Goal: Task Accomplishment & Management: Manage account settings

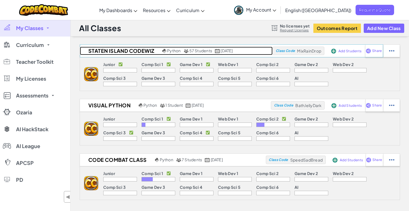
click at [131, 51] on h2 "Staten Island CodeWiz" at bounding box center [120, 51] width 81 height 8
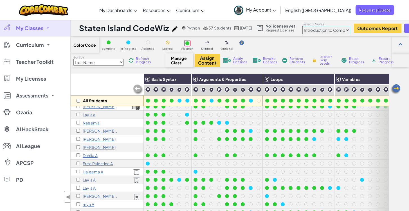
scroll to position [37, 0]
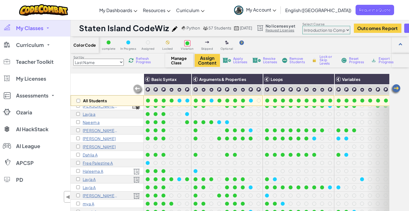
click at [330, 32] on select "Junior Introduction to Computer Science Game Development 1 Web Development 1 Co…" at bounding box center [327, 30] width 48 height 8
select select "65f32b6c87c07dbeb5ba1936"
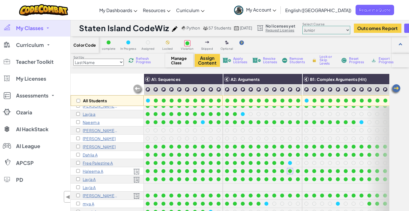
click at [102, 164] on p "Free Palestine A" at bounding box center [98, 163] width 30 height 5
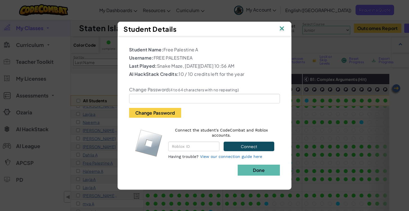
click at [280, 26] on img at bounding box center [281, 29] width 7 height 8
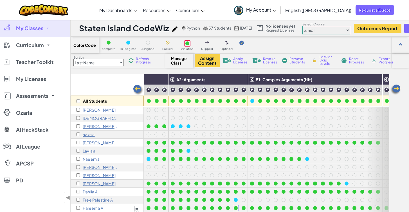
scroll to position [0, 54]
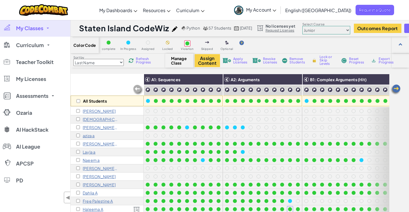
click at [344, 27] on select "Junior Introduction to Computer Science Game Development 1 Web Development 1 Co…" at bounding box center [327, 30] width 48 height 8
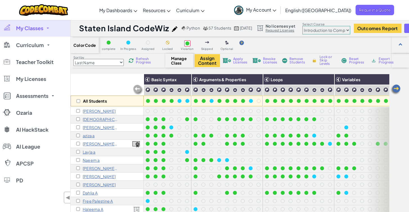
click at [342, 30] on select "Junior Introduction to Computer Science Game Development 1 Web Development 1 Co…" at bounding box center [327, 30] width 48 height 8
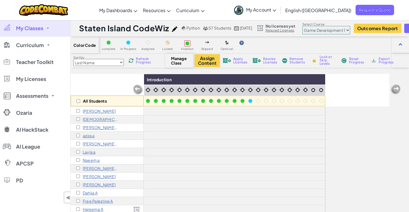
click at [340, 31] on select "Junior Introduction to Computer Science Game Development 1 Web Development 1 Co…" at bounding box center [327, 30] width 48 height 8
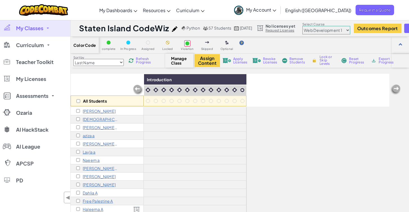
click at [337, 33] on select "Junior Introduction to Computer Science Game Development 1 Web Development 1 Co…" at bounding box center [327, 30] width 48 height 8
select select "65f32b6c87c07dbeb5ba1936"
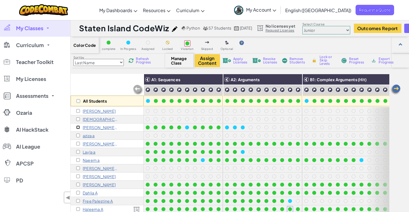
click at [79, 127] on input "checkbox" at bounding box center [78, 127] width 4 height 4
click at [268, 59] on span "Revoke Licenses" at bounding box center [270, 60] width 14 height 7
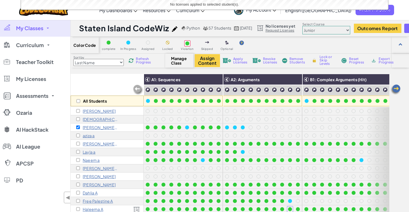
click at [294, 61] on span "Remove Students" at bounding box center [298, 60] width 17 height 7
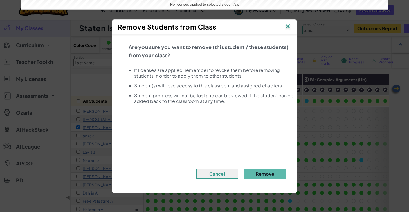
click at [276, 110] on div "Are you sure you want to remove (this student / these students) from your class…" at bounding box center [209, 77] width 160 height 70
click at [269, 159] on div "Are you sure you want to remove (this student / these students) from your class…" at bounding box center [204, 110] width 169 height 136
click at [268, 173] on button "Remove" at bounding box center [265, 174] width 42 height 10
click at [265, 171] on button "Remove" at bounding box center [265, 174] width 42 height 10
click at [264, 174] on button "Remove" at bounding box center [265, 174] width 42 height 10
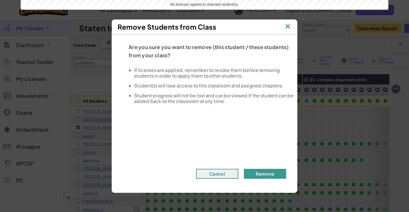
click at [264, 174] on button "Remove" at bounding box center [265, 174] width 42 height 10
click at [289, 29] on img at bounding box center [287, 27] width 7 height 8
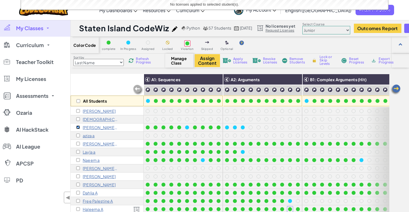
click at [77, 126] on input "checkbox" at bounding box center [78, 127] width 4 height 4
click at [301, 60] on span "Remove Students" at bounding box center [298, 60] width 17 height 7
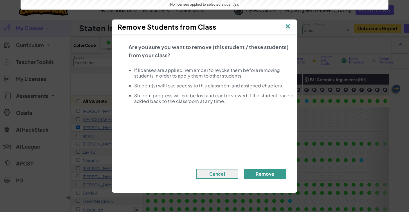
click at [261, 172] on button "Remove" at bounding box center [265, 174] width 42 height 10
click at [289, 24] on img at bounding box center [287, 27] width 7 height 8
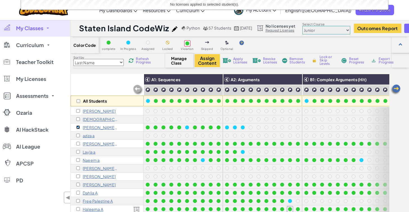
click at [78, 126] on input "checkbox" at bounding box center [78, 127] width 4 height 4
checkbox input "false"
